Goal: Task Accomplishment & Management: Use online tool/utility

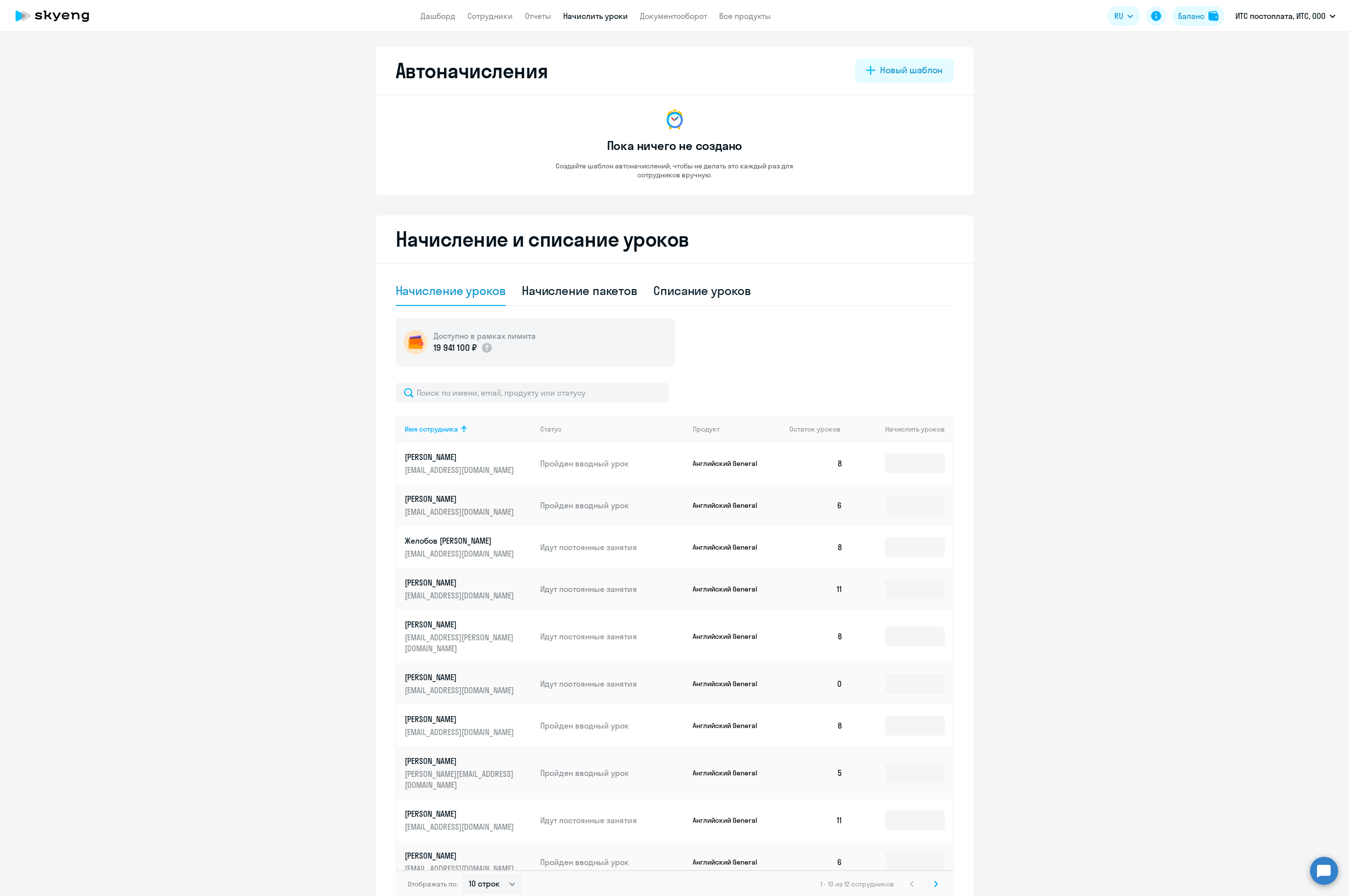
select select "10"
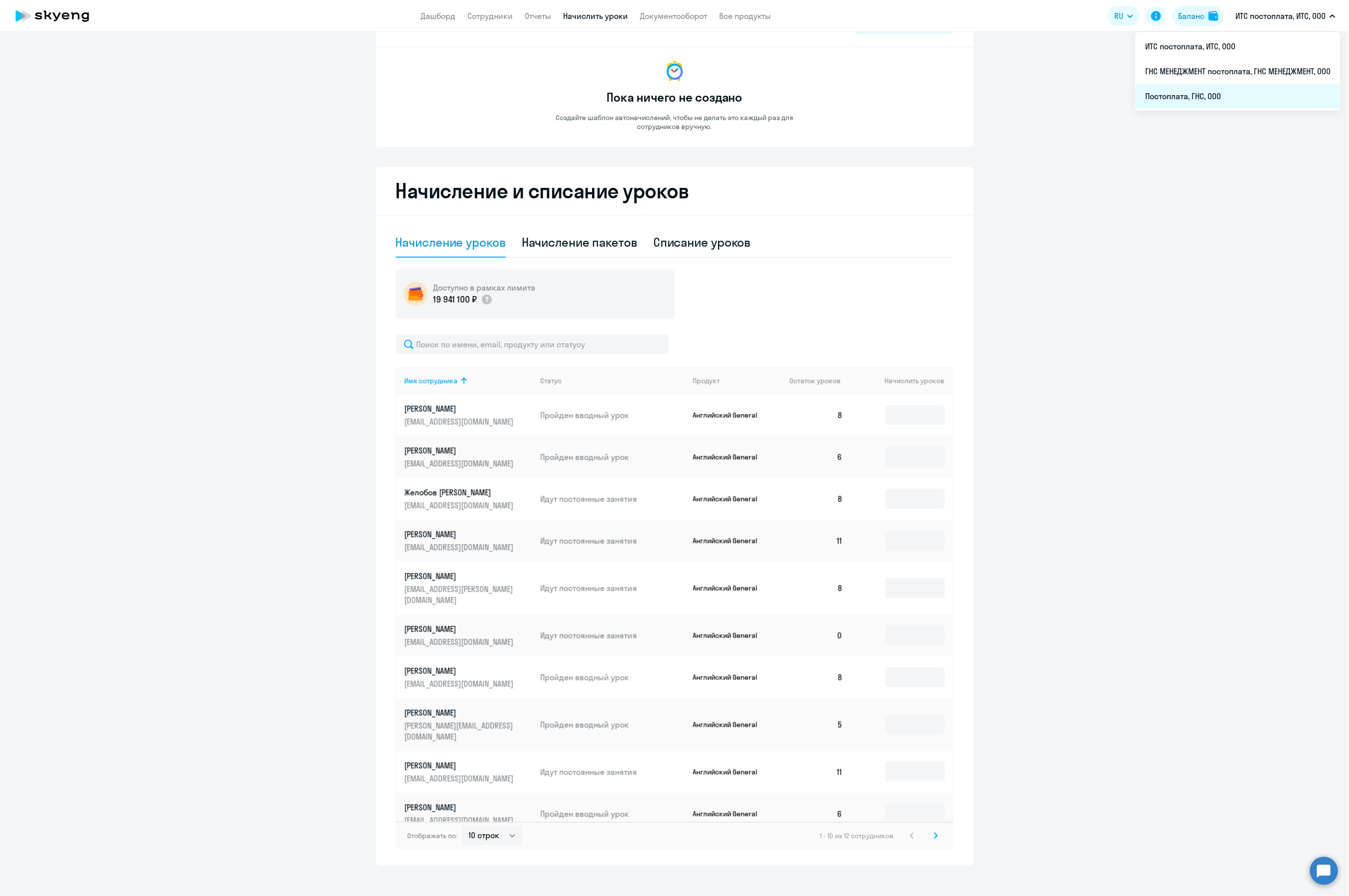
click at [1213, 102] on li "Постоплата, ГНС, ООО" at bounding box center [1237, 96] width 206 height 25
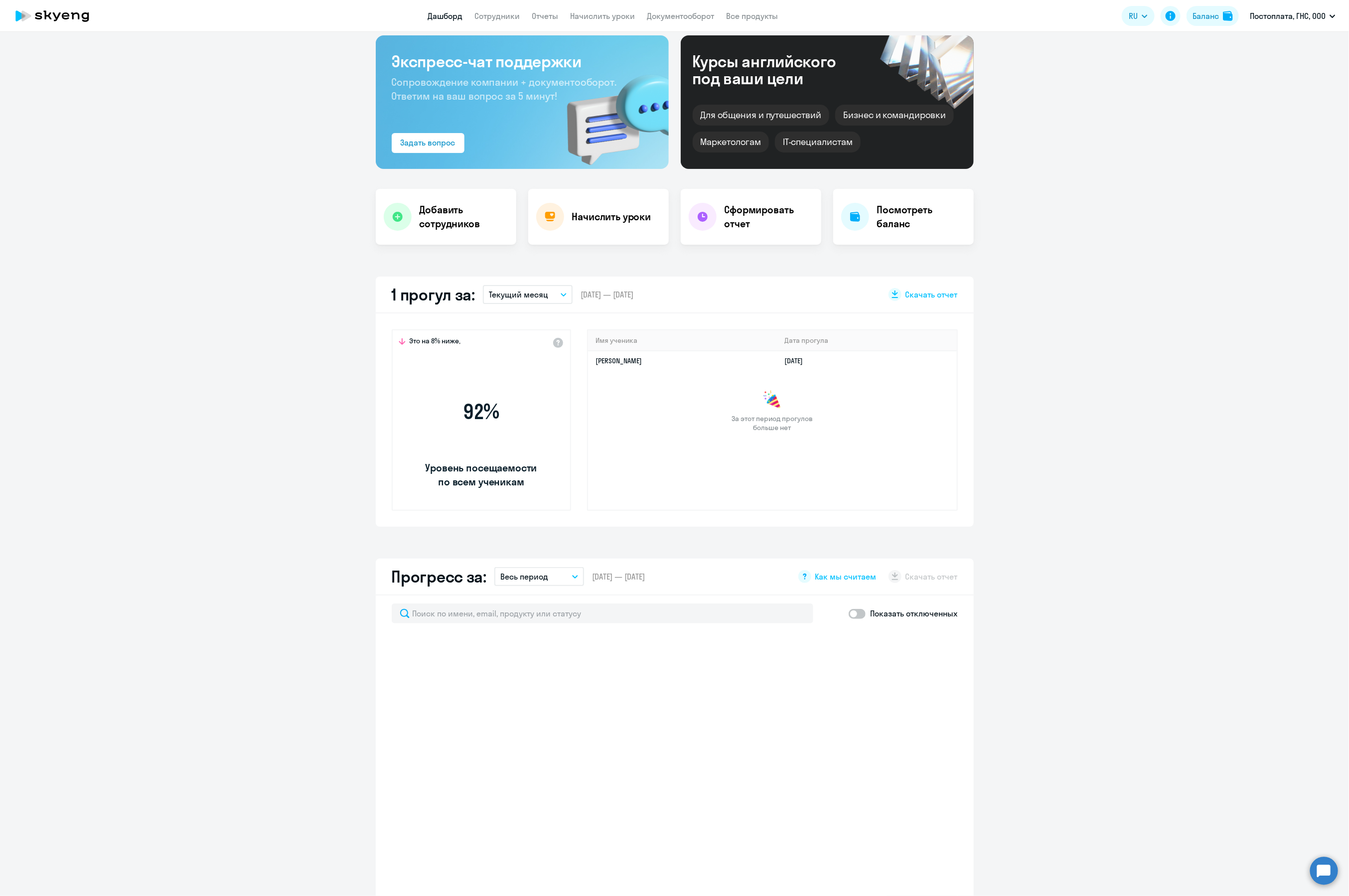
scroll to position [138, 0]
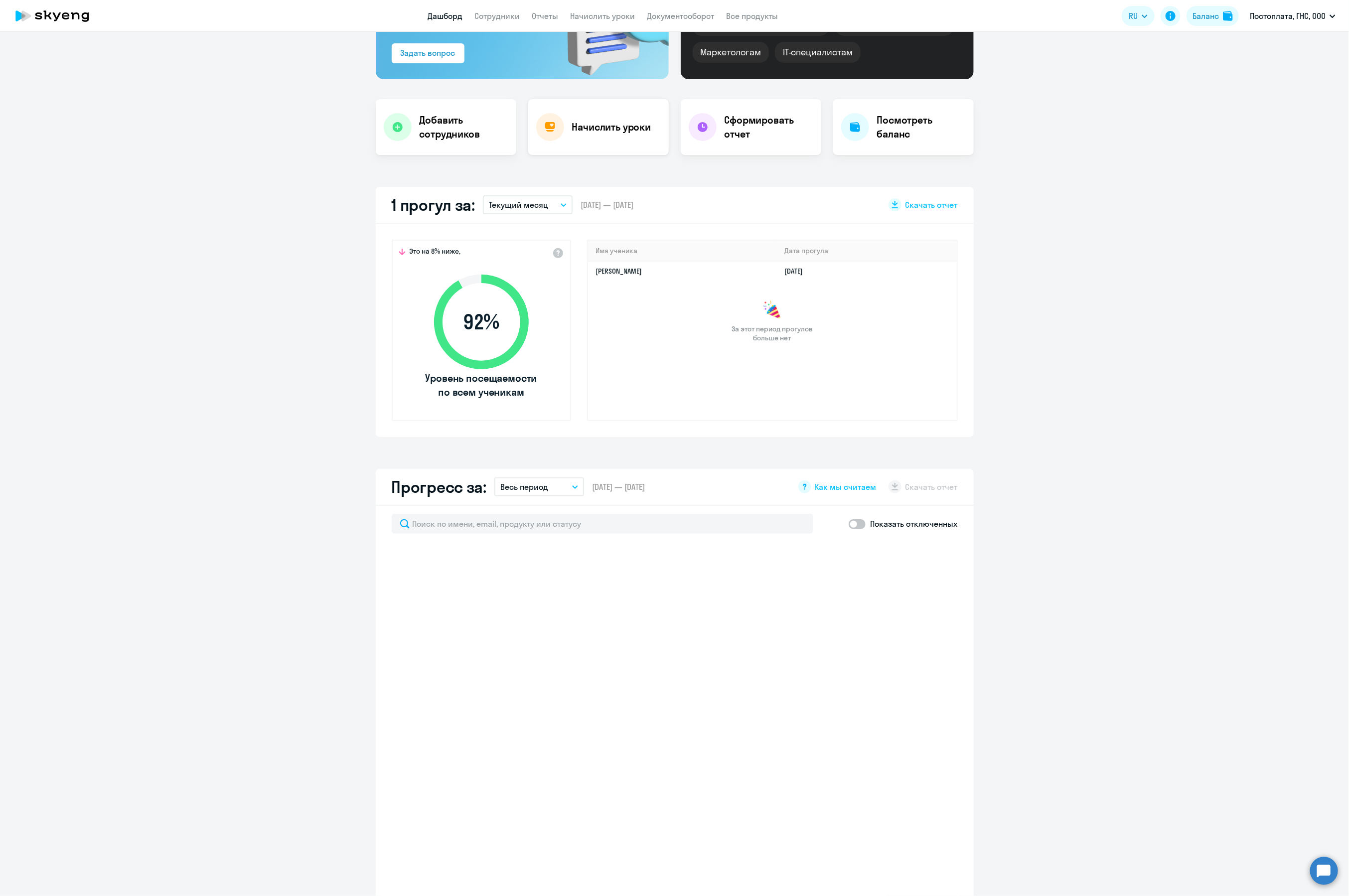
click at [575, 133] on h4 "Начислить уроки" at bounding box center [612, 127] width 79 height 14
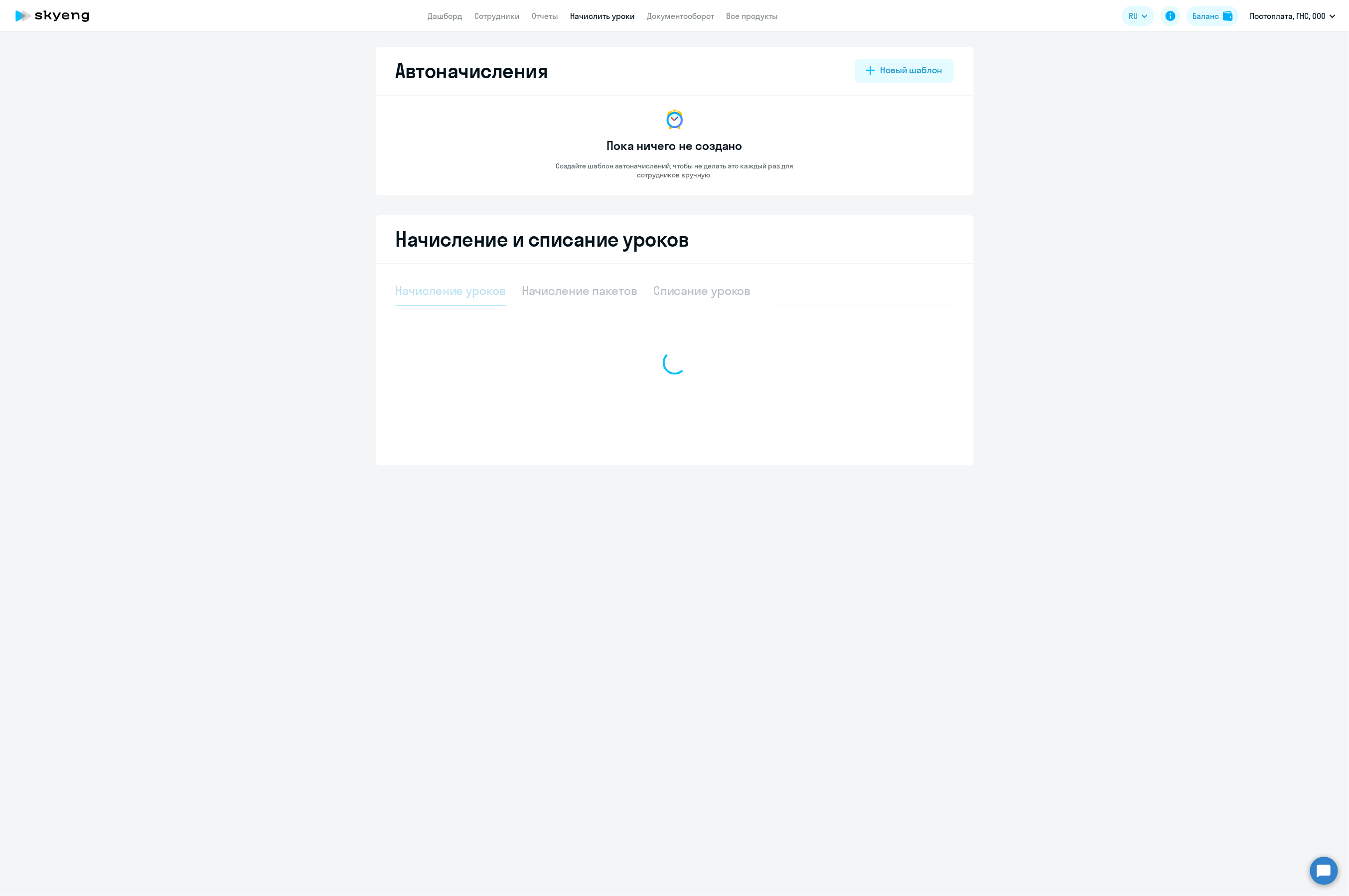
select select "10"
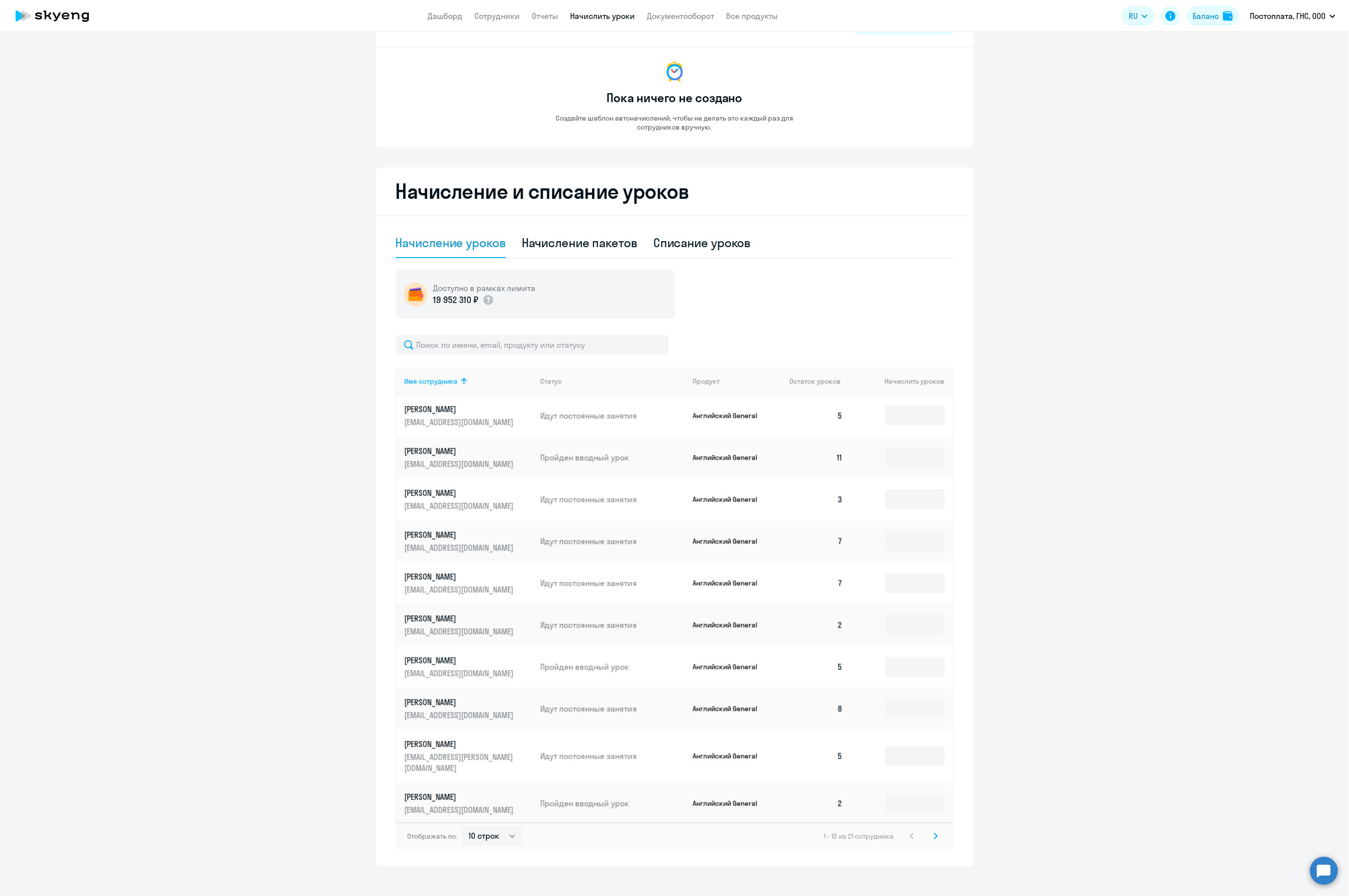
scroll to position [49, 0]
click at [885, 621] on input at bounding box center [914, 625] width 60 height 20
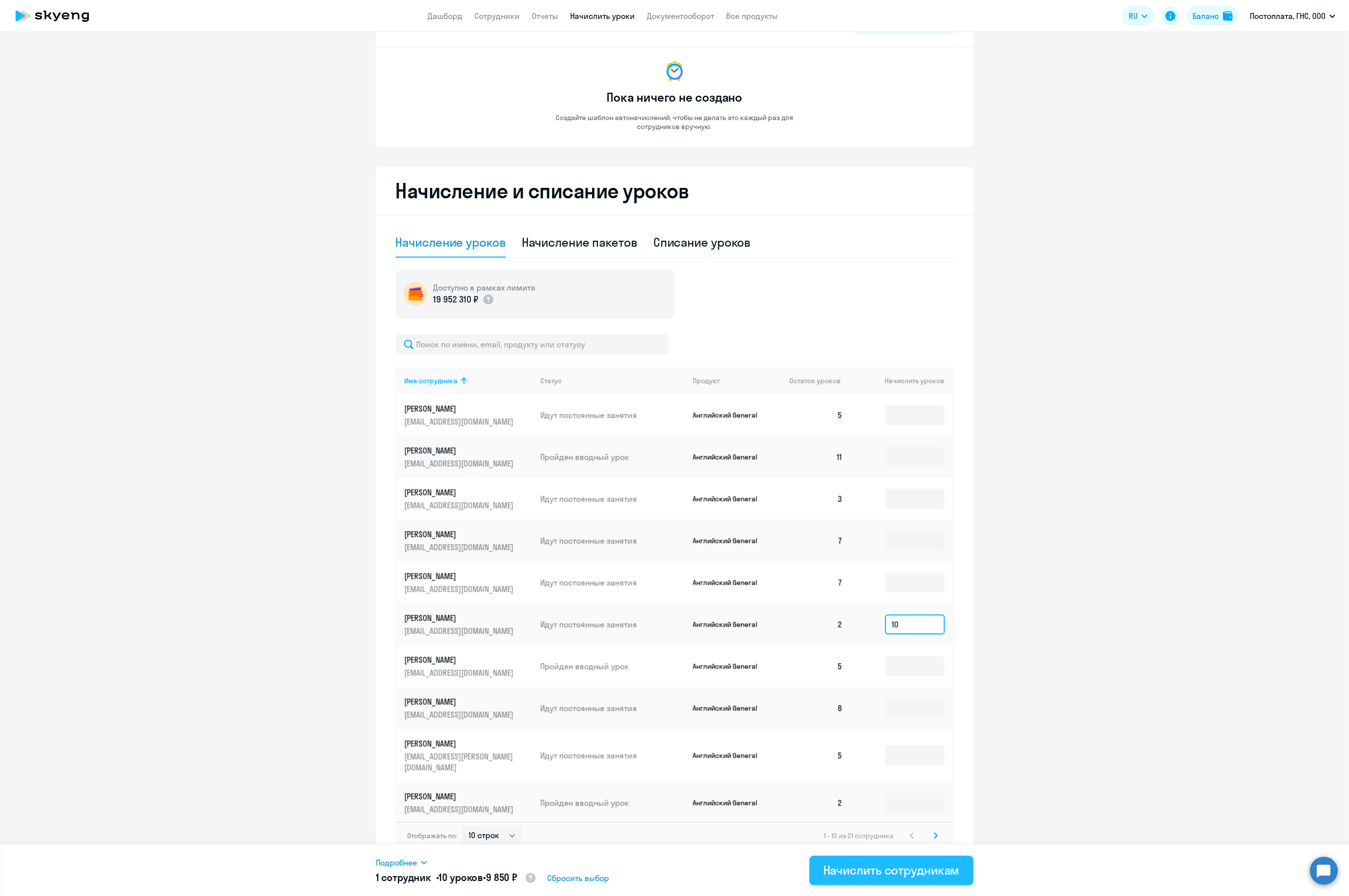
type input "10"
click at [931, 872] on div "Начислить сотрудникам" at bounding box center [892, 870] width 137 height 16
